Goal: Transaction & Acquisition: Purchase product/service

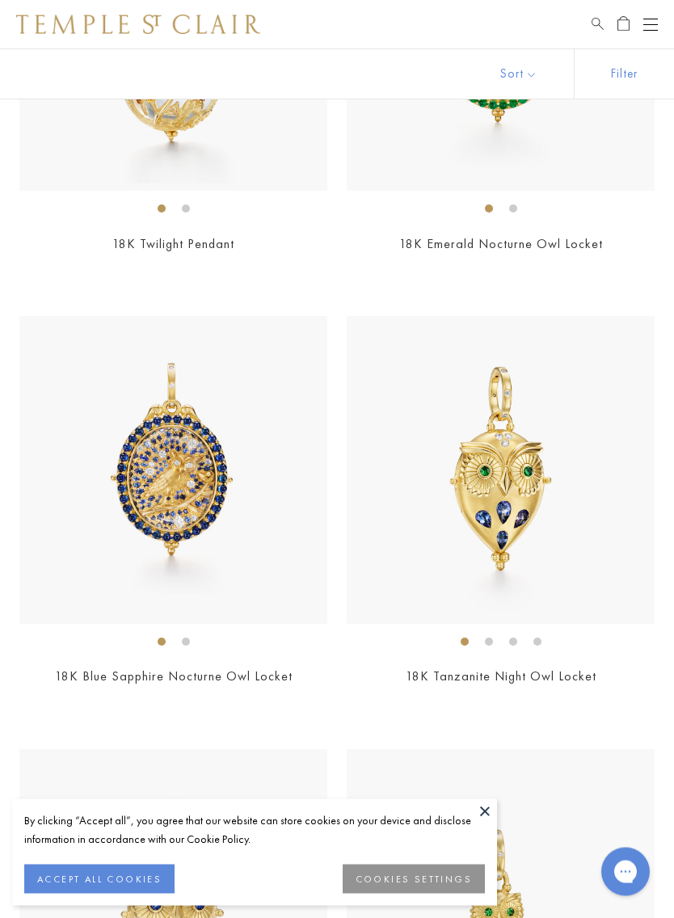
scroll to position [372, 0]
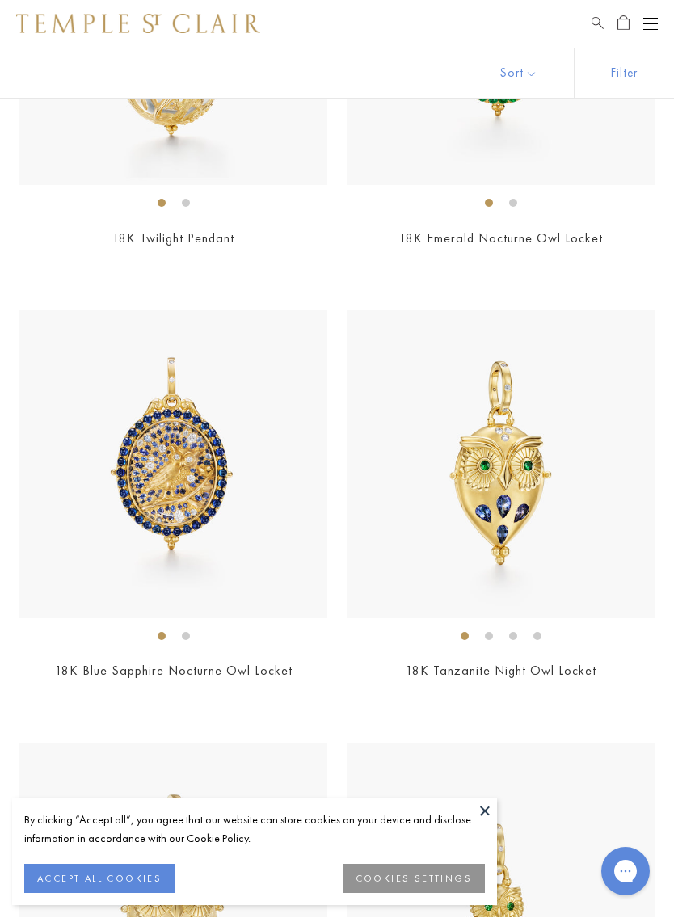
click at [141, 846] on button "ACCEPT ALL COOKIES" at bounding box center [99, 878] width 150 height 29
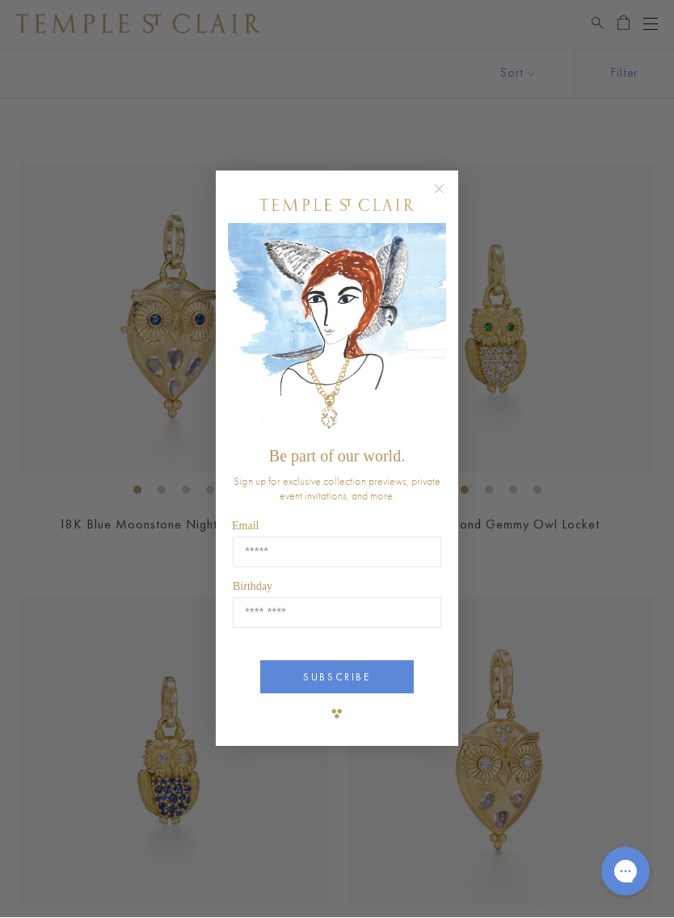
click at [439, 198] on circle "Close dialog" at bounding box center [439, 189] width 19 height 19
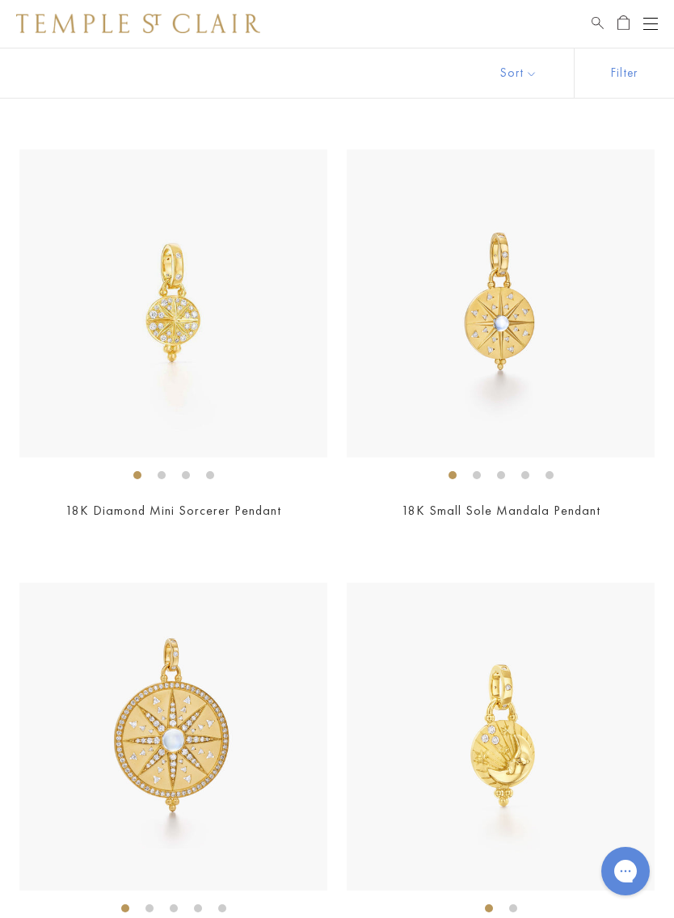
scroll to position [12653, 0]
click at [187, 327] on img at bounding box center [173, 303] width 308 height 308
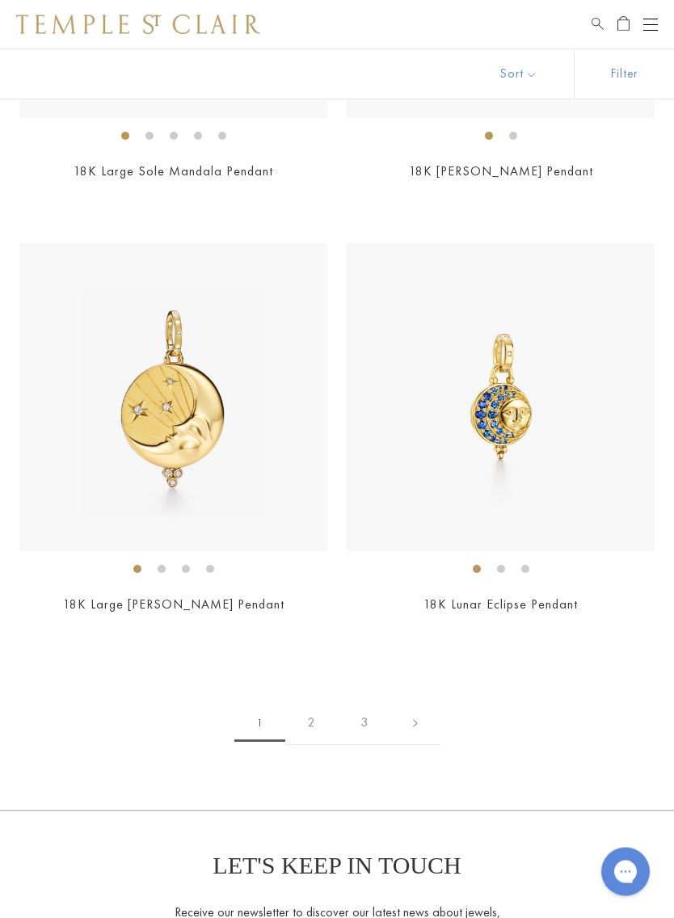
scroll to position [13445, 0]
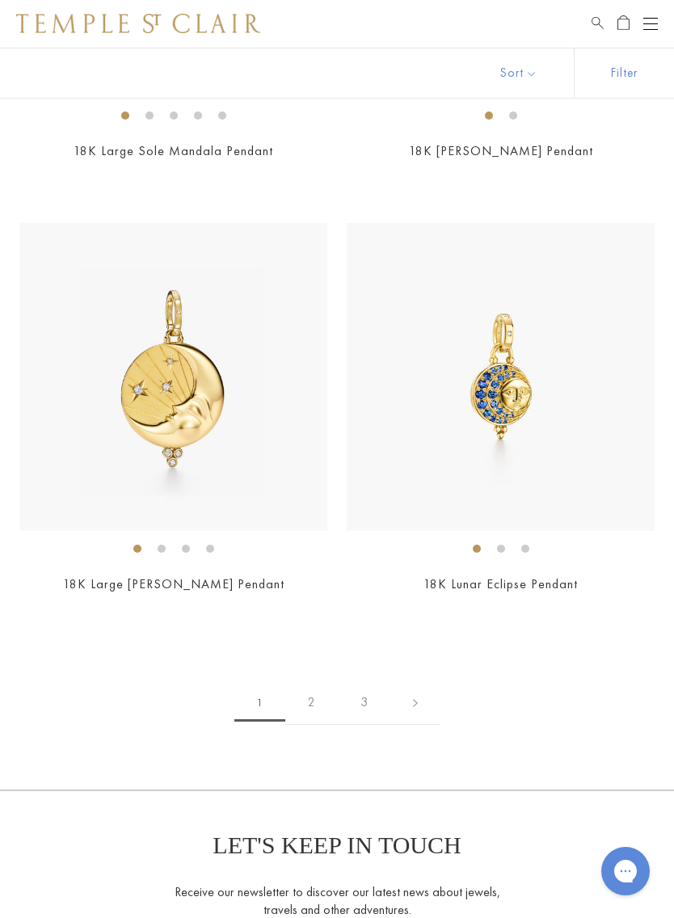
click at [323, 684] on link "2" at bounding box center [311, 703] width 52 height 44
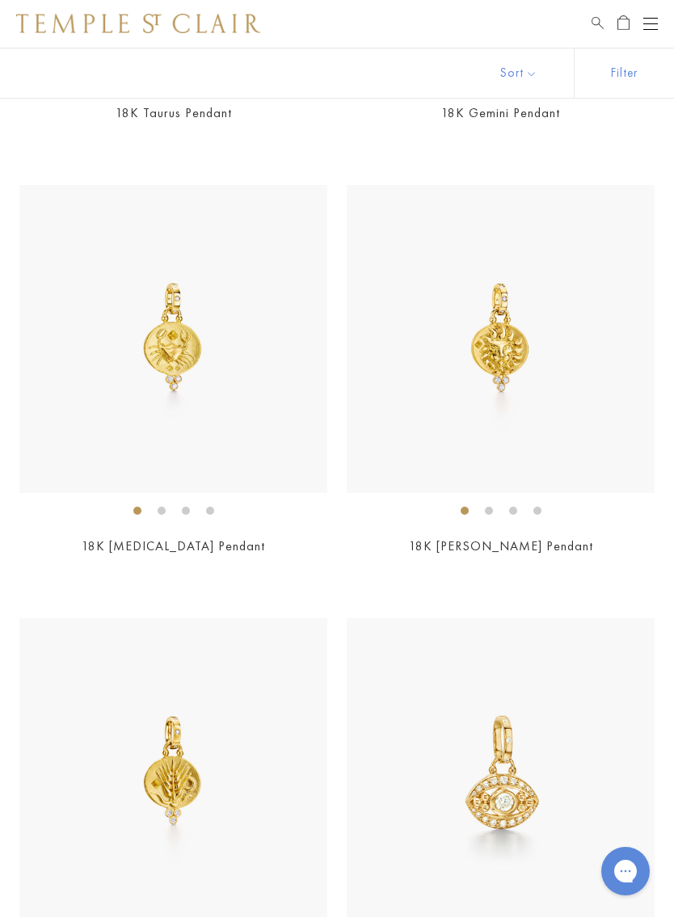
scroll to position [2228, 0]
click at [575, 401] on img at bounding box center [500, 339] width 308 height 308
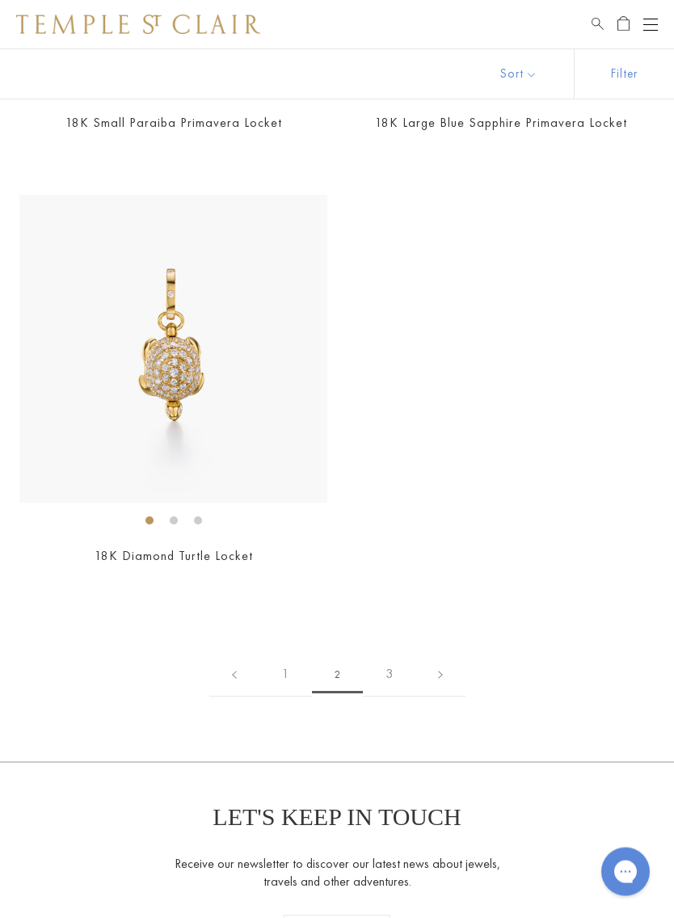
scroll to position [12244, 0]
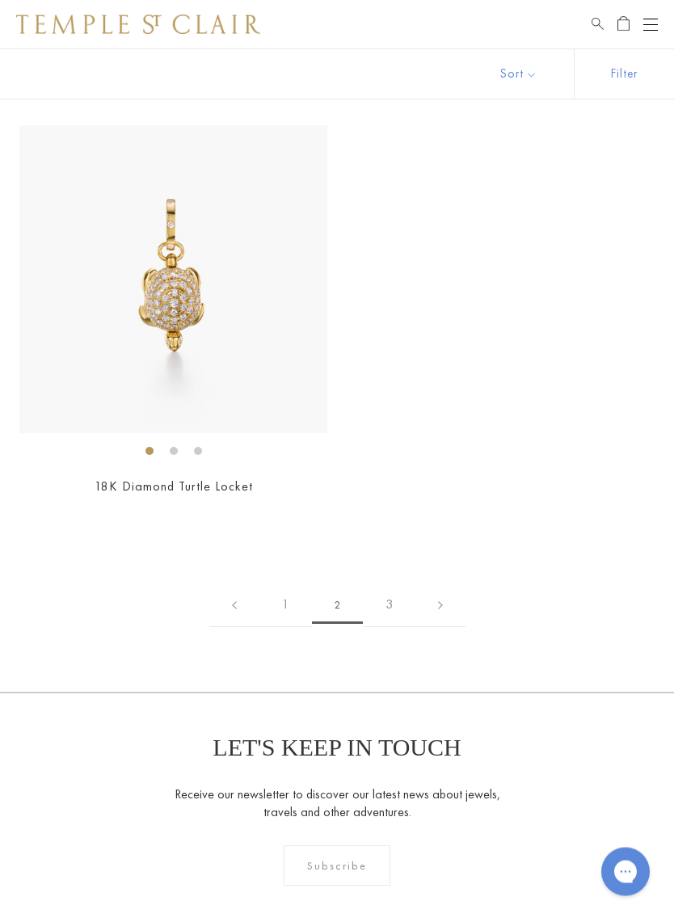
click at [401, 583] on link "3" at bounding box center [389, 605] width 52 height 44
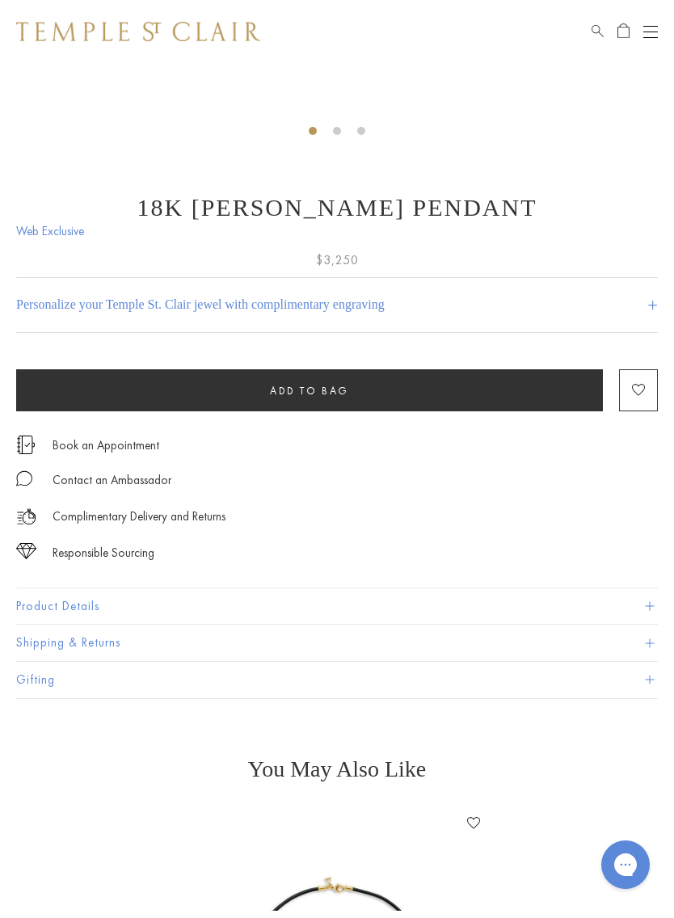
scroll to position [569, 0]
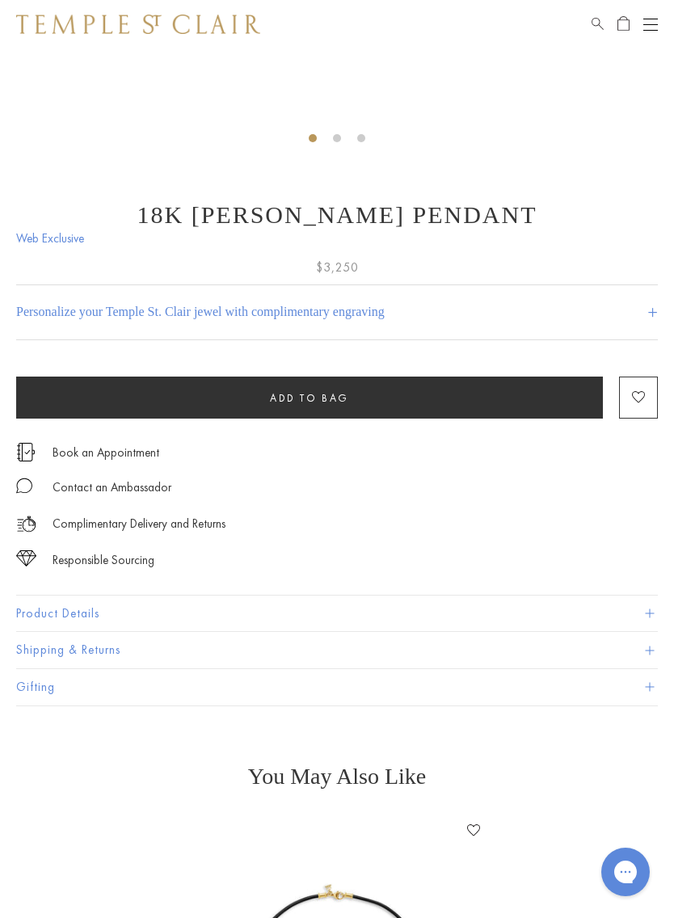
click at [598, 613] on button "Product Details" at bounding box center [336, 613] width 641 height 36
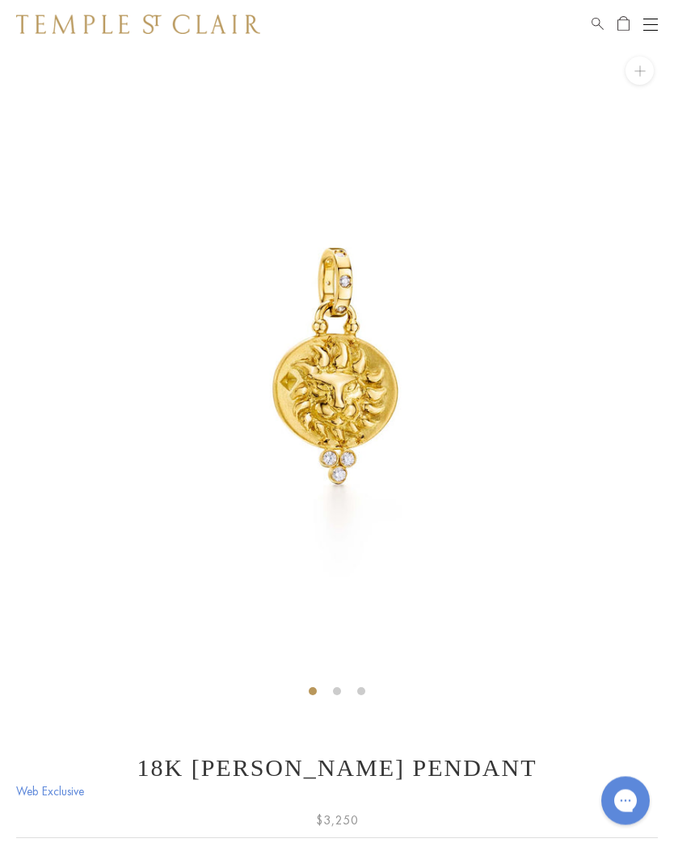
scroll to position [0, 0]
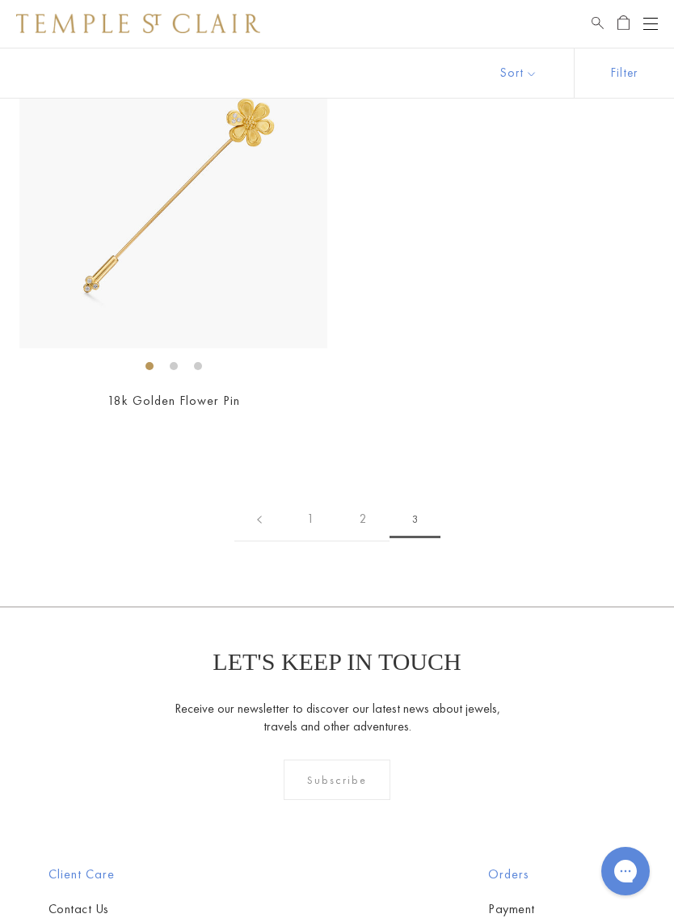
scroll to position [1941, 0]
